Goal: Task Accomplishment & Management: Manage account settings

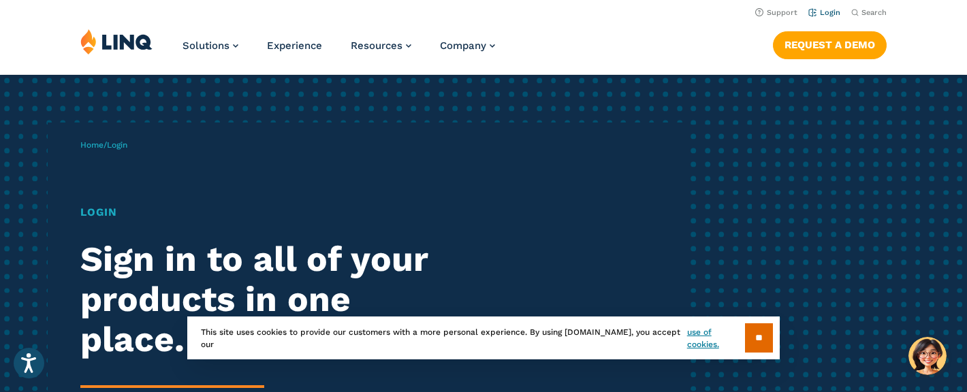
click at [824, 14] on link "Login" at bounding box center [825, 12] width 32 height 9
click at [756, 345] on input "**" at bounding box center [759, 338] width 28 height 29
